Goal: Task Accomplishment & Management: Use online tool/utility

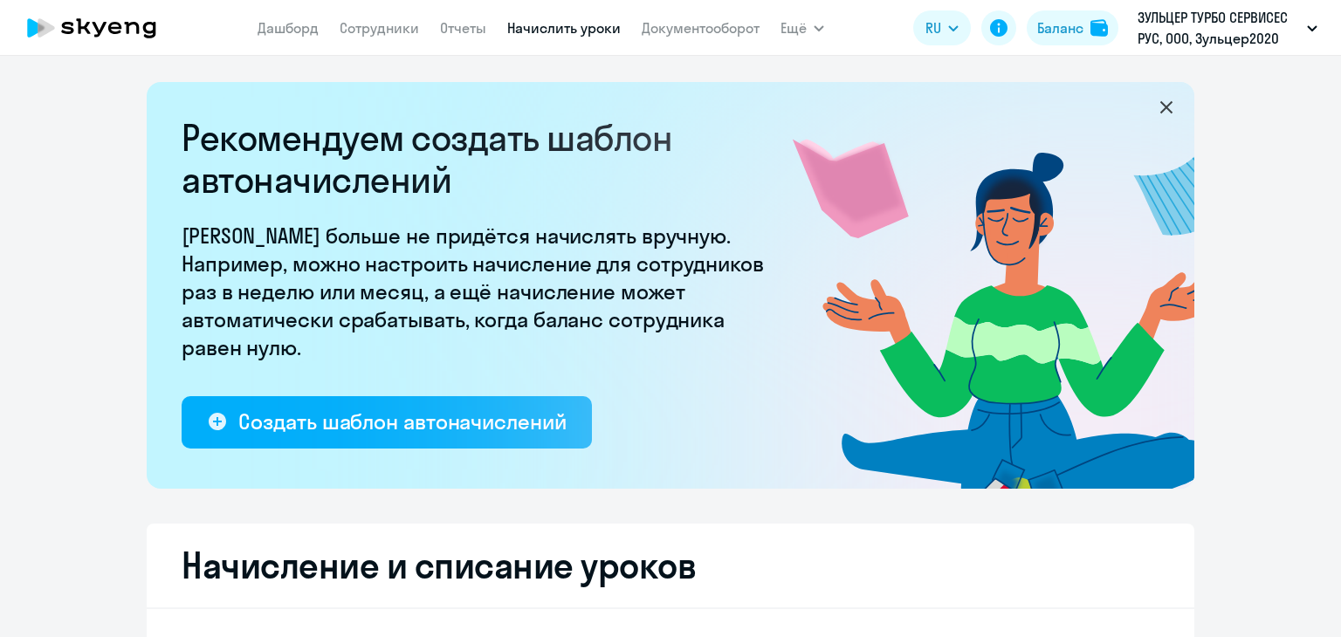
select select "10"
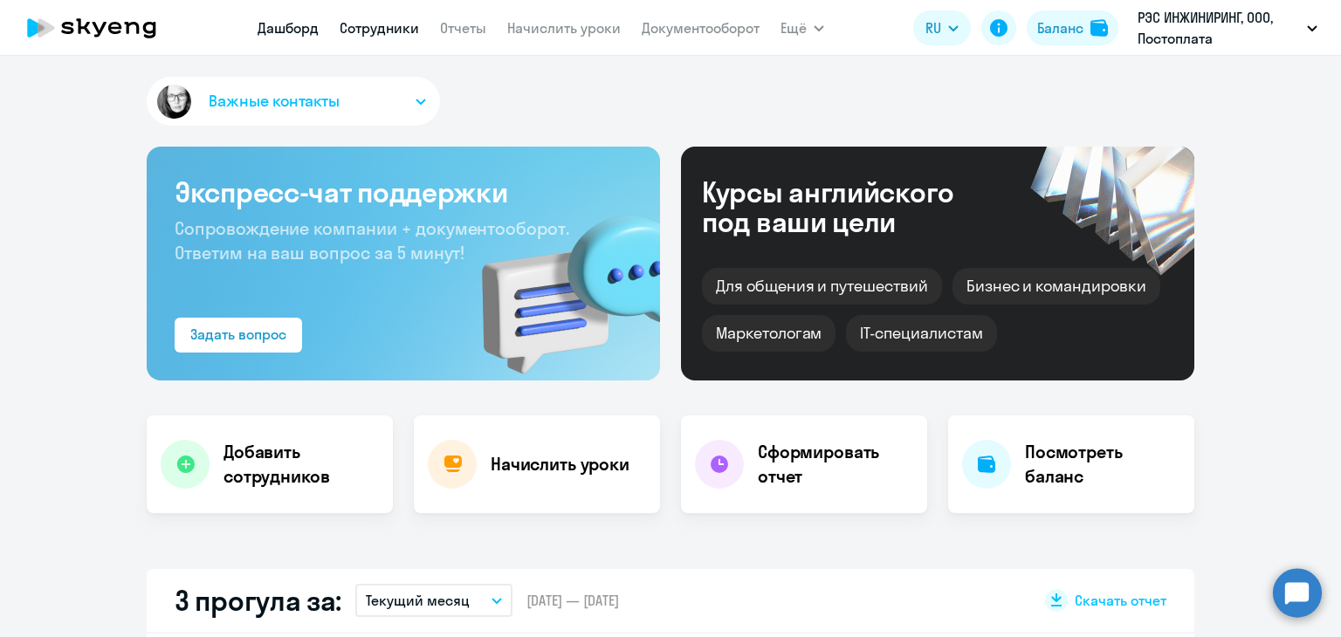
click at [376, 29] on link "Сотрудники" at bounding box center [379, 27] width 79 height 17
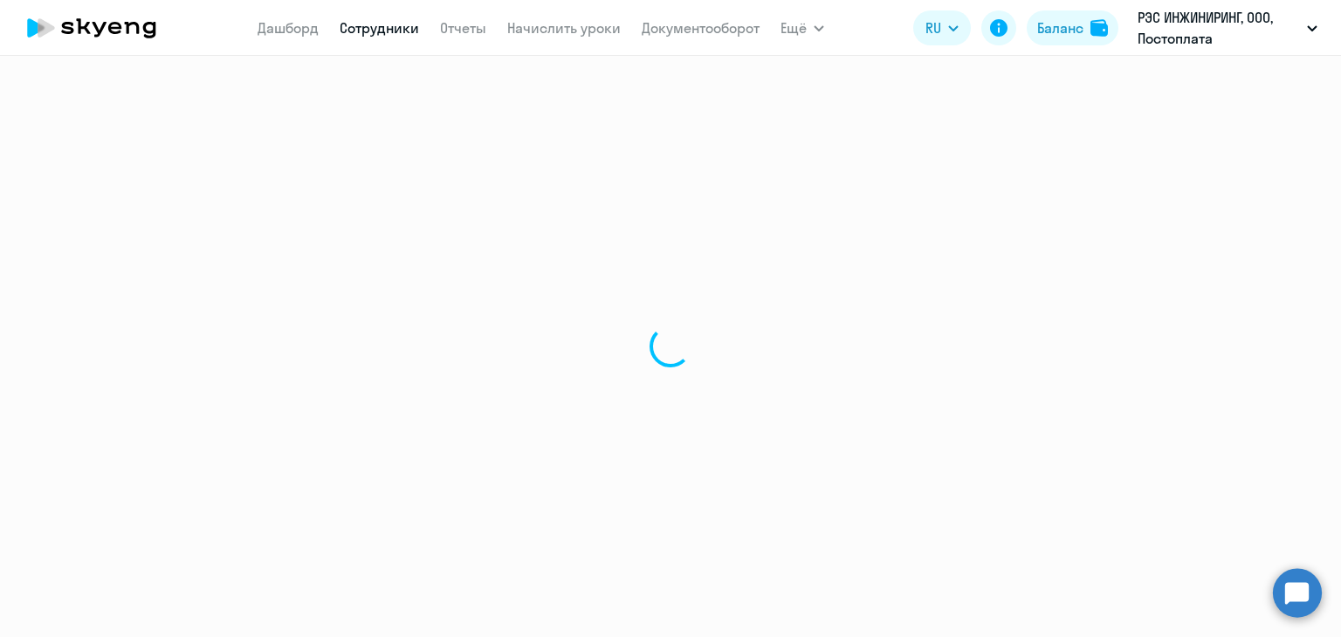
select select "30"
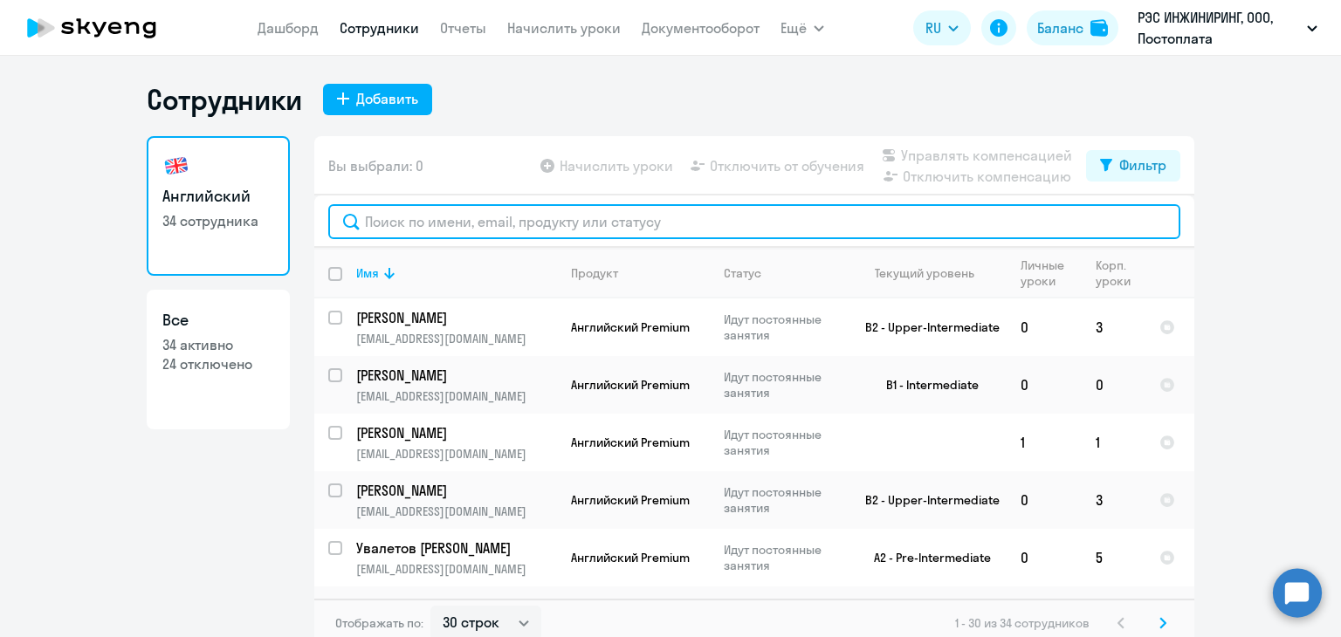
click at [487, 212] on input "text" at bounding box center [754, 221] width 852 height 35
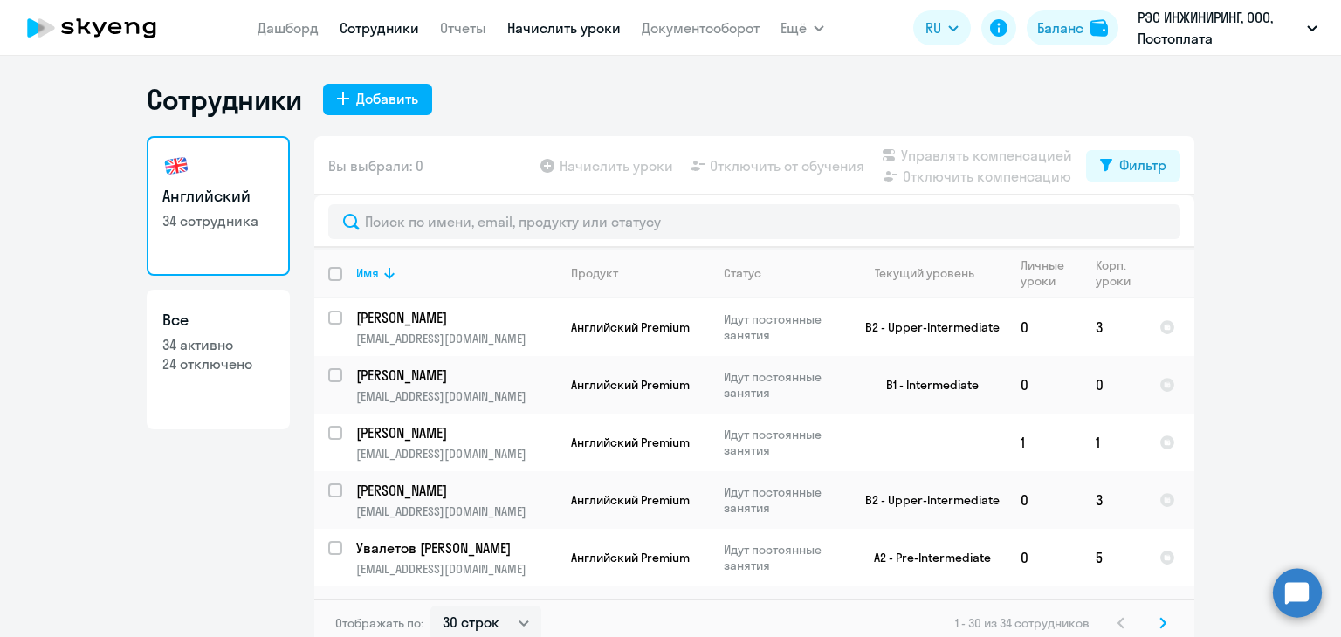
click at [543, 29] on link "Начислить уроки" at bounding box center [563, 27] width 113 height 17
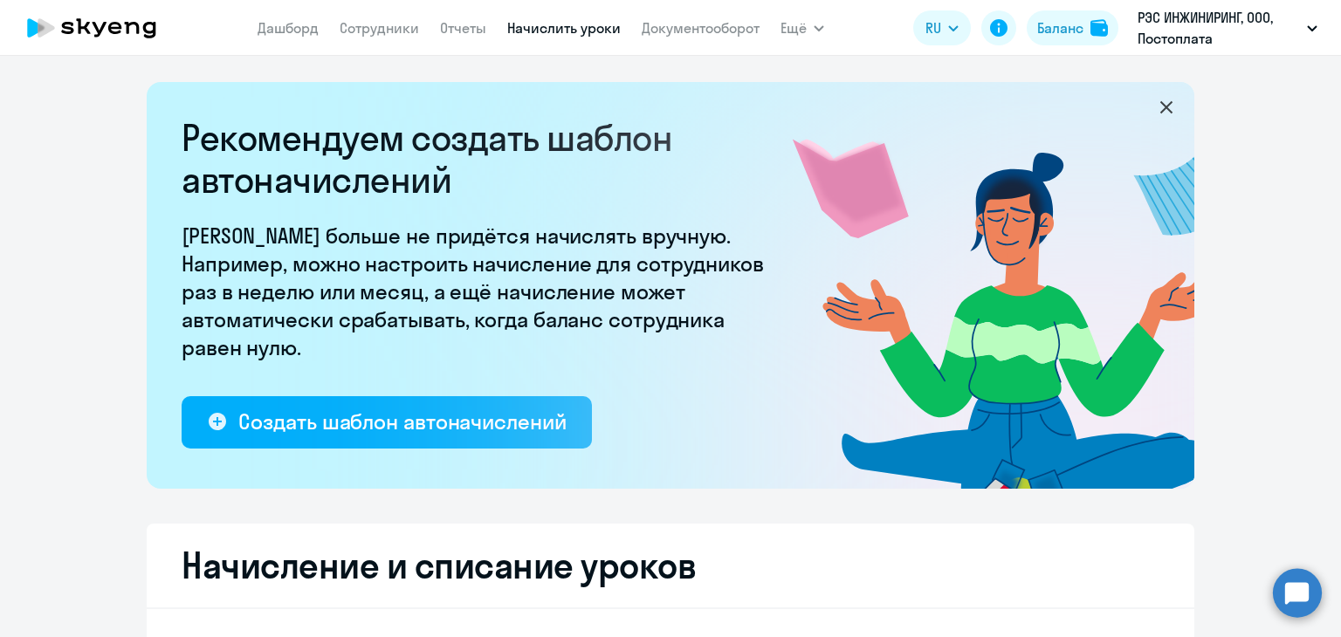
select select "10"
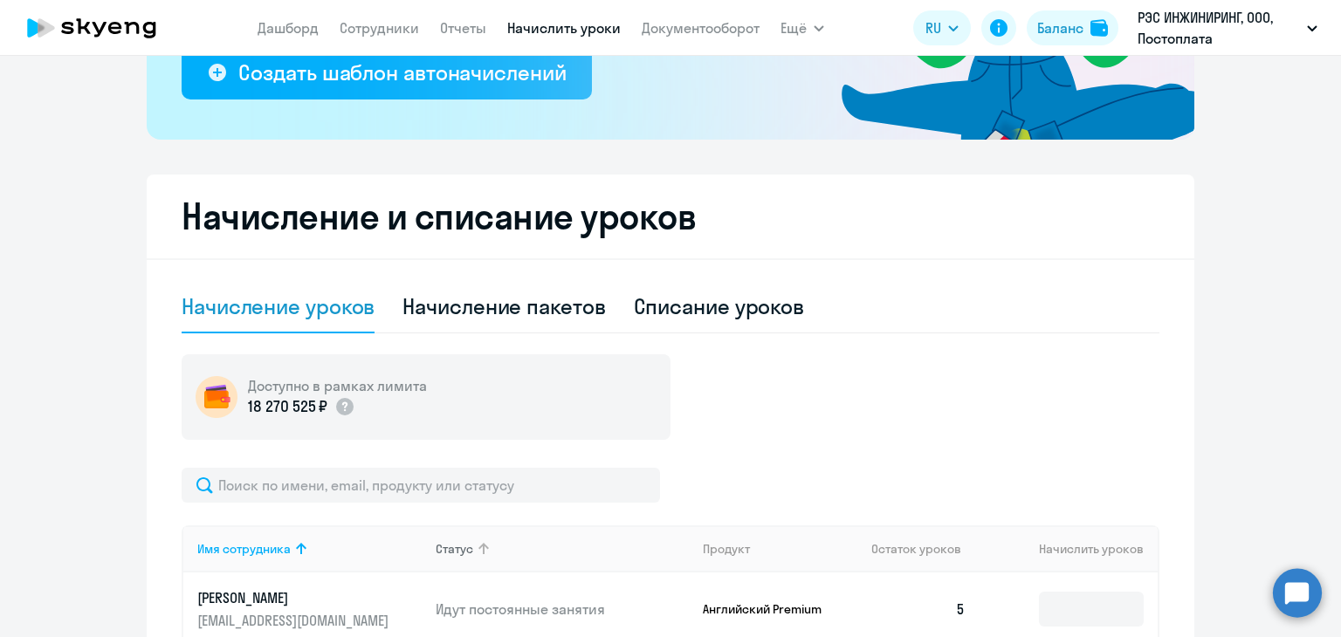
scroll to position [611, 0]
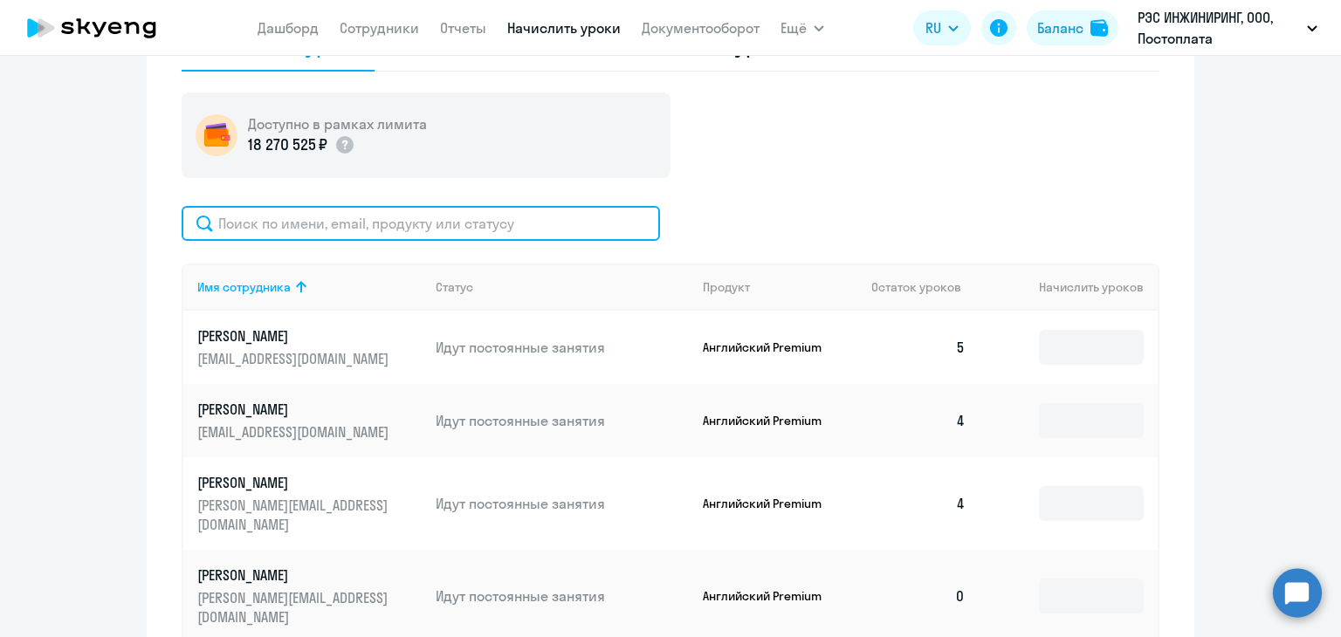
click at [290, 230] on input "text" at bounding box center [421, 223] width 478 height 35
paste input "[PERSON_NAME]"
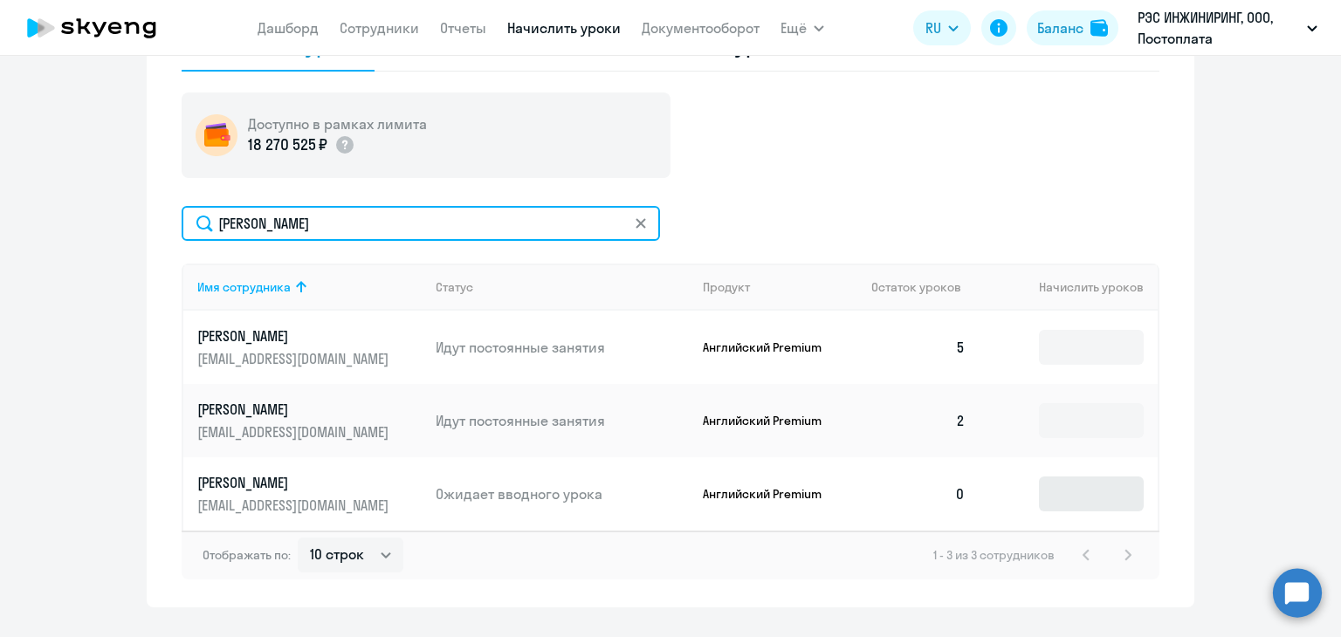
type input "[PERSON_NAME]"
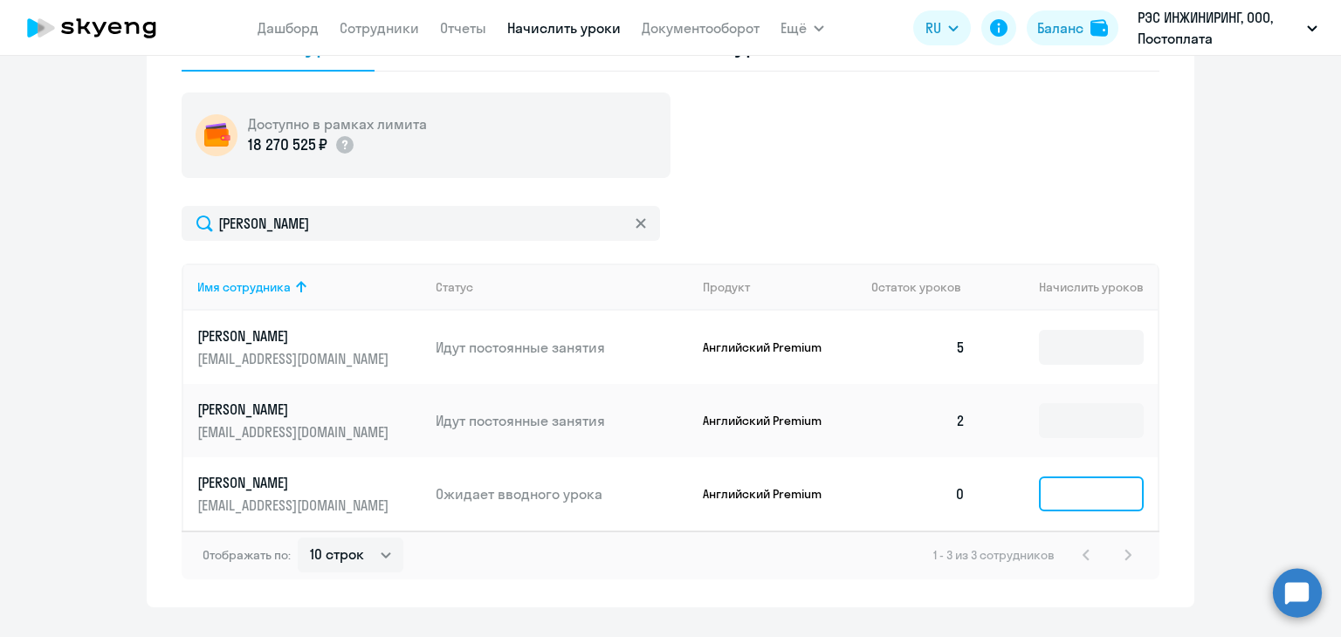
click at [1110, 500] on input at bounding box center [1091, 494] width 105 height 35
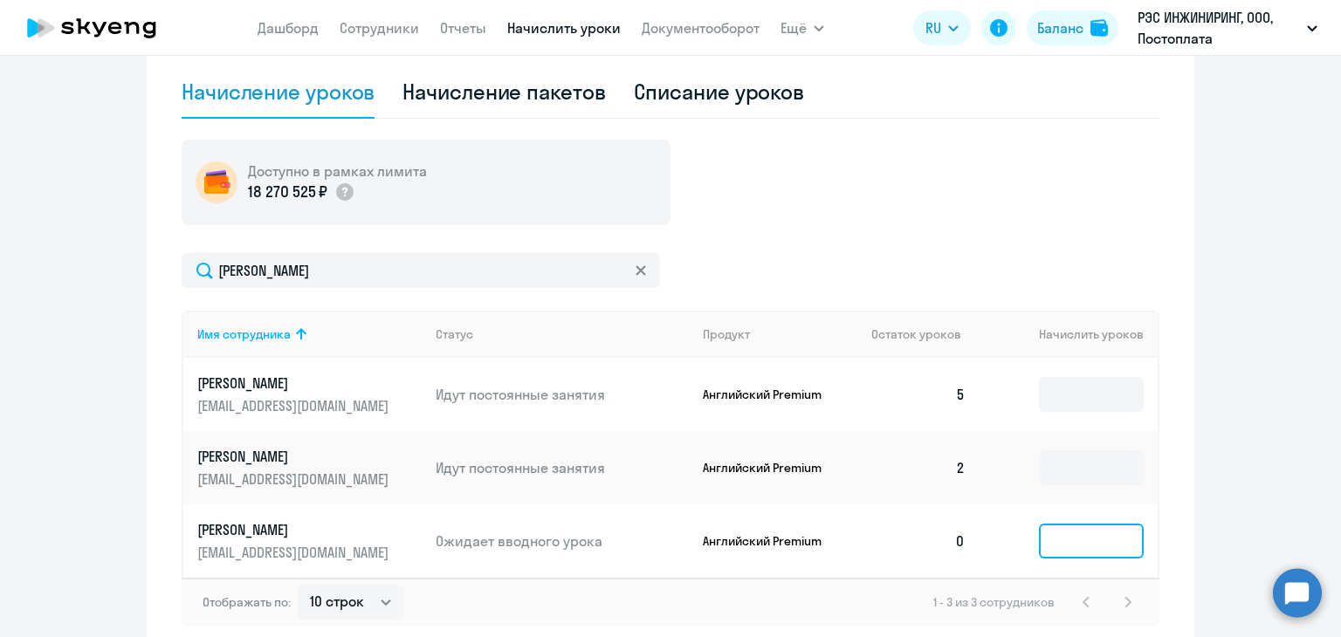
scroll to position [651, 0]
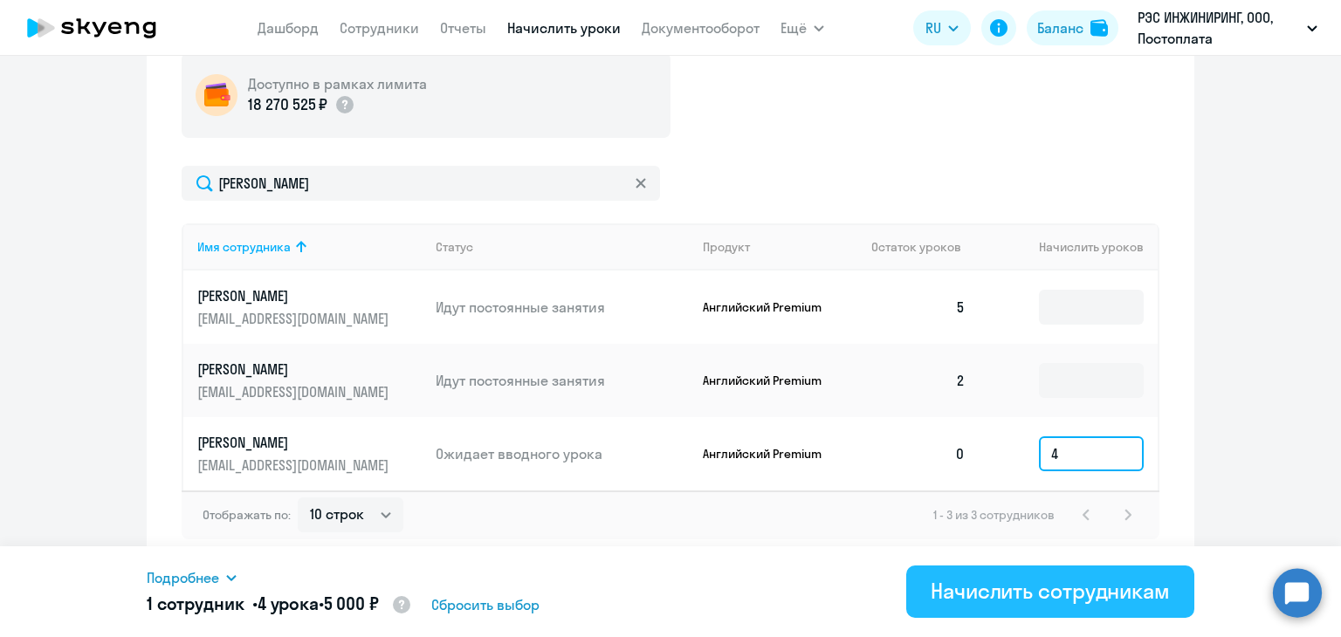
type input "4"
click at [991, 595] on div "Начислить сотрудникам" at bounding box center [1050, 591] width 239 height 28
